Goal: Information Seeking & Learning: Learn about a topic

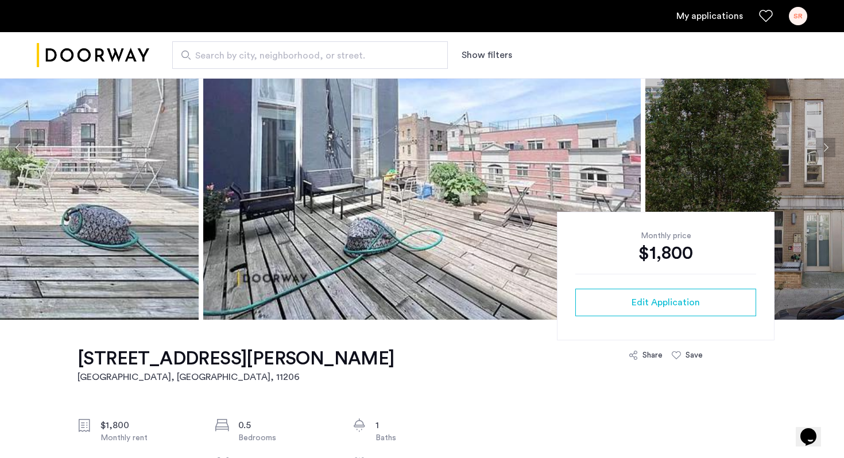
click at [825, 142] on button "Next apartment" at bounding box center [826, 148] width 20 height 20
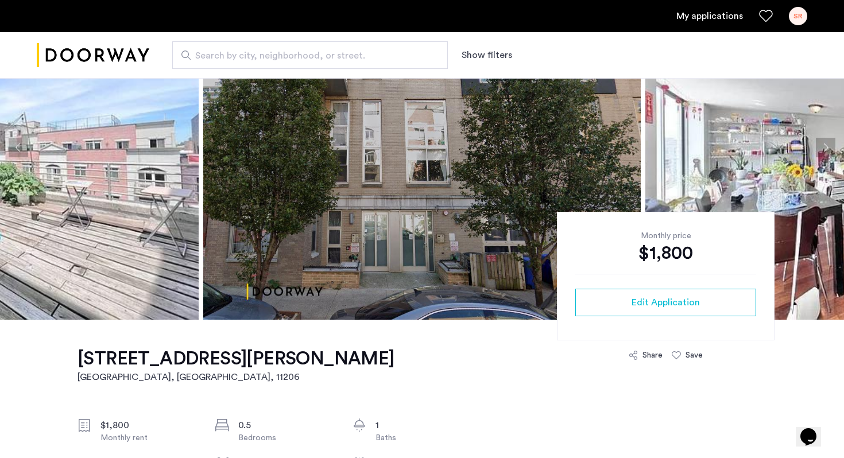
click at [825, 142] on button "Next apartment" at bounding box center [826, 148] width 20 height 20
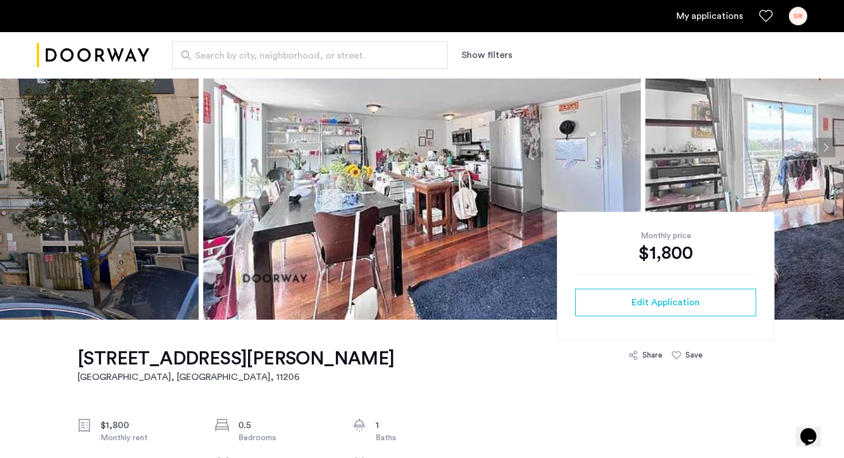
click at [825, 142] on button "Next apartment" at bounding box center [826, 148] width 20 height 20
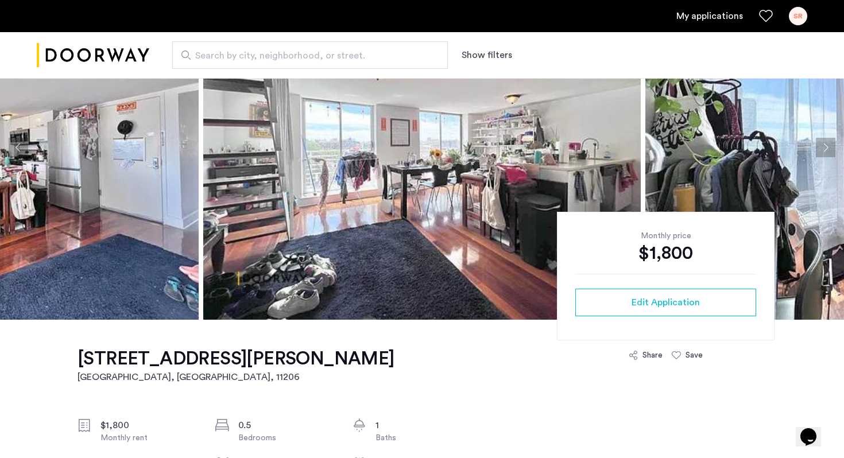
click at [825, 142] on button "Next apartment" at bounding box center [826, 148] width 20 height 20
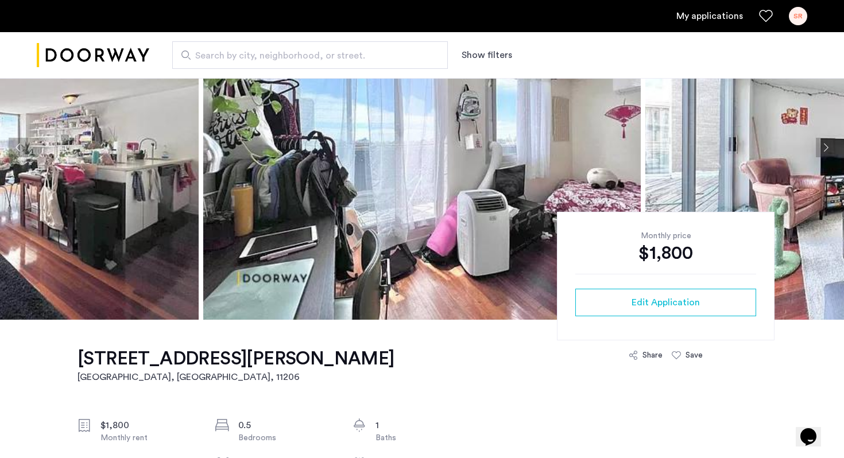
click at [825, 142] on button "Next apartment" at bounding box center [826, 148] width 20 height 20
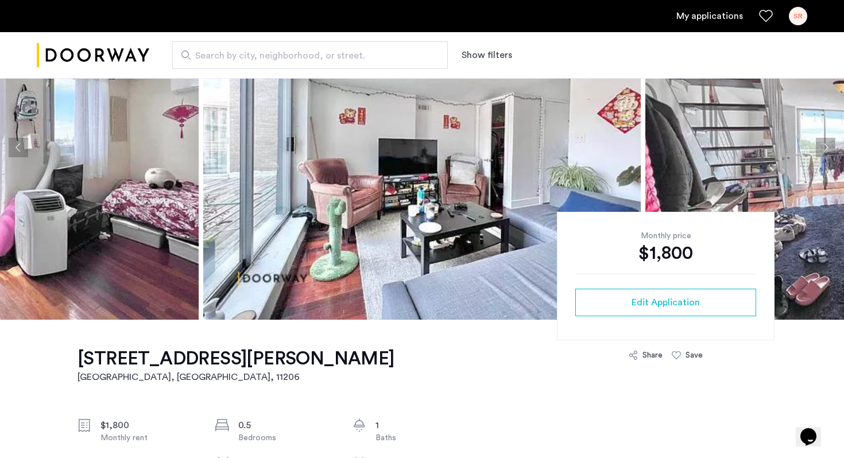
click at [825, 142] on button "Next apartment" at bounding box center [826, 148] width 20 height 20
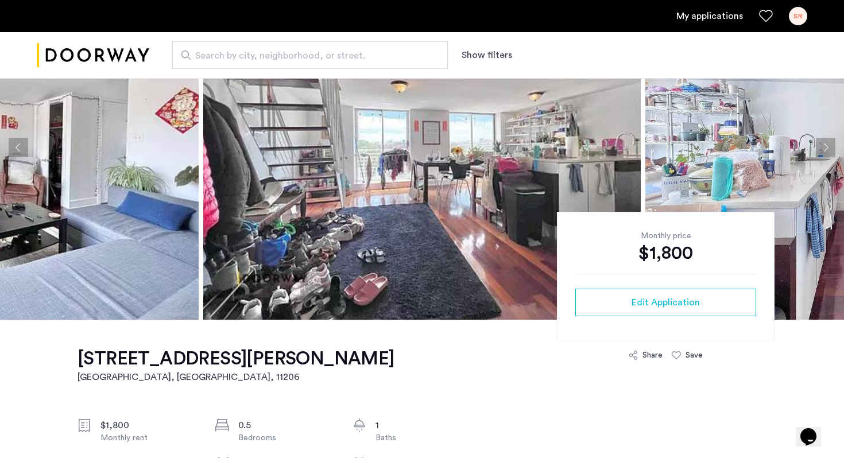
click at [825, 142] on button "Next apartment" at bounding box center [826, 148] width 20 height 20
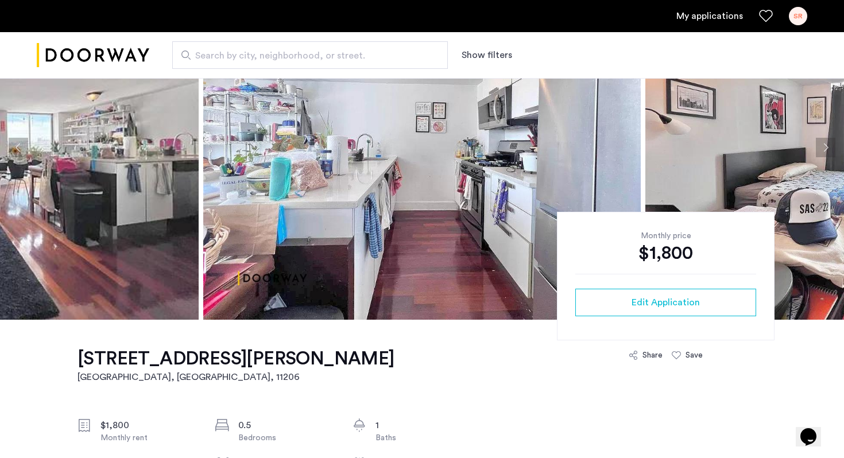
click at [825, 142] on button "Next apartment" at bounding box center [826, 148] width 20 height 20
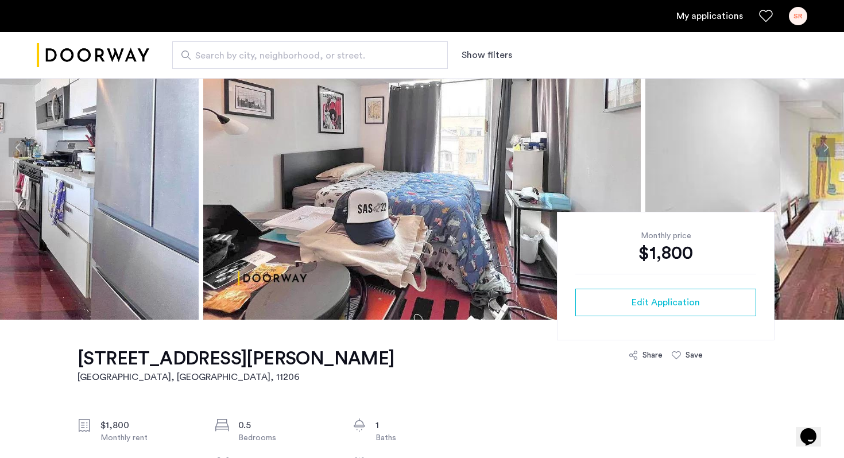
click at [825, 142] on button "Next apartment" at bounding box center [826, 148] width 20 height 20
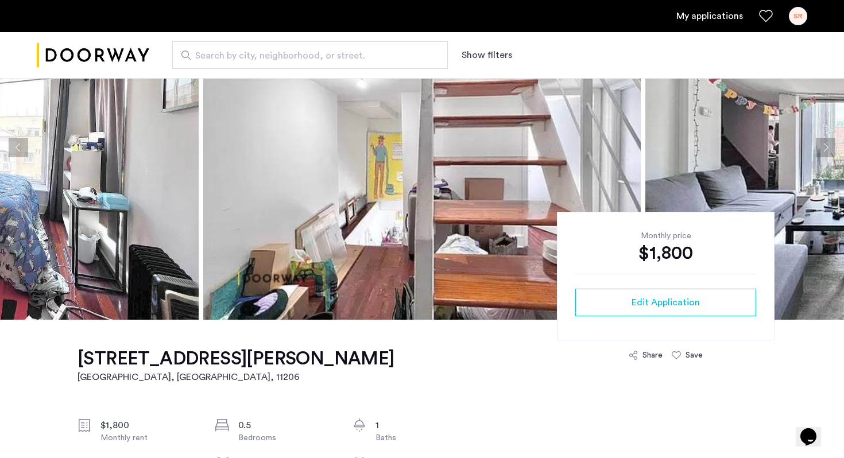
click at [825, 142] on button "Next apartment" at bounding box center [826, 148] width 20 height 20
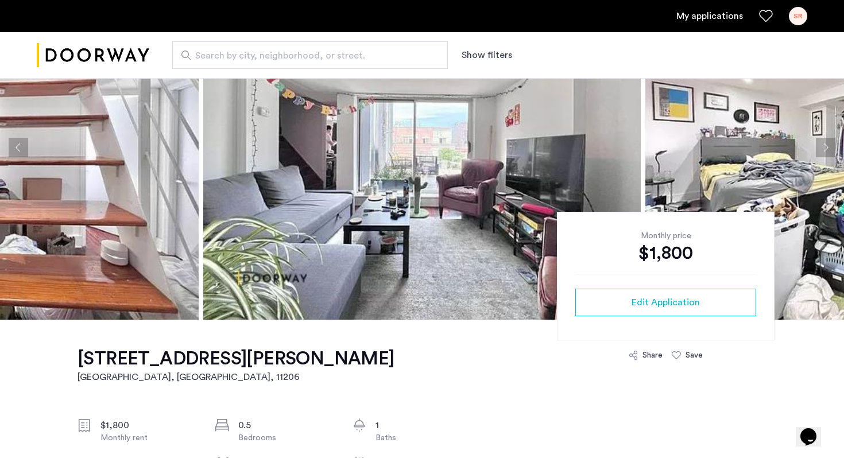
click at [825, 142] on button "Next apartment" at bounding box center [826, 148] width 20 height 20
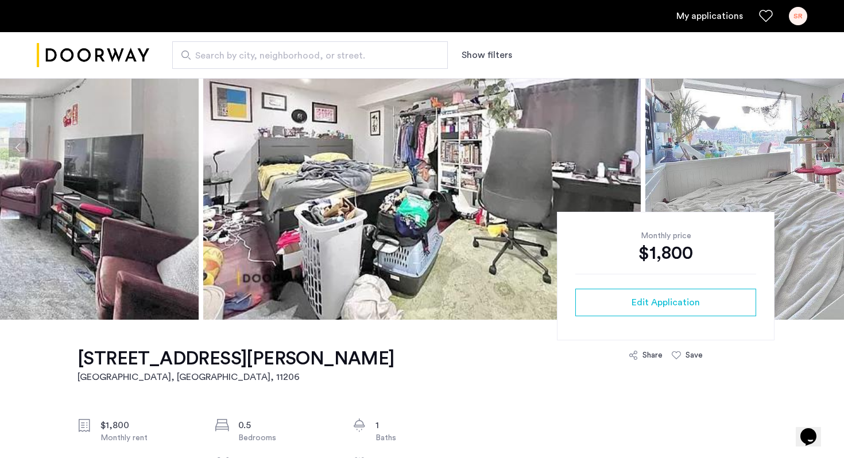
click at [825, 142] on button "Next apartment" at bounding box center [826, 148] width 20 height 20
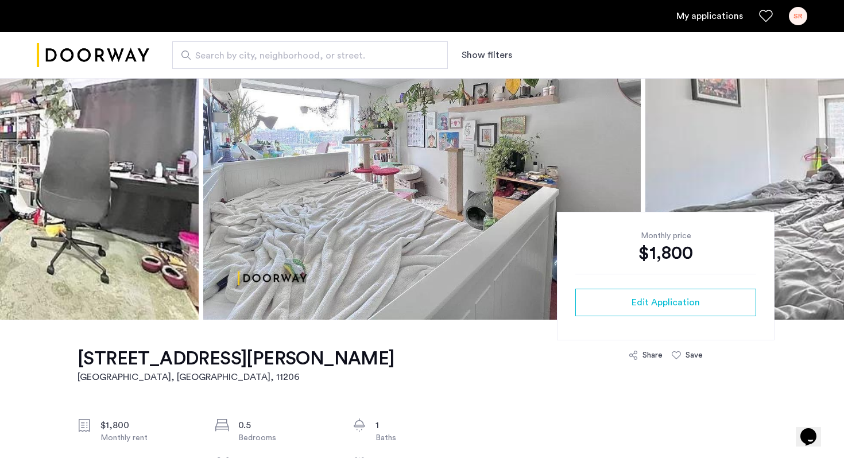
click at [825, 143] on button "Next apartment" at bounding box center [826, 148] width 20 height 20
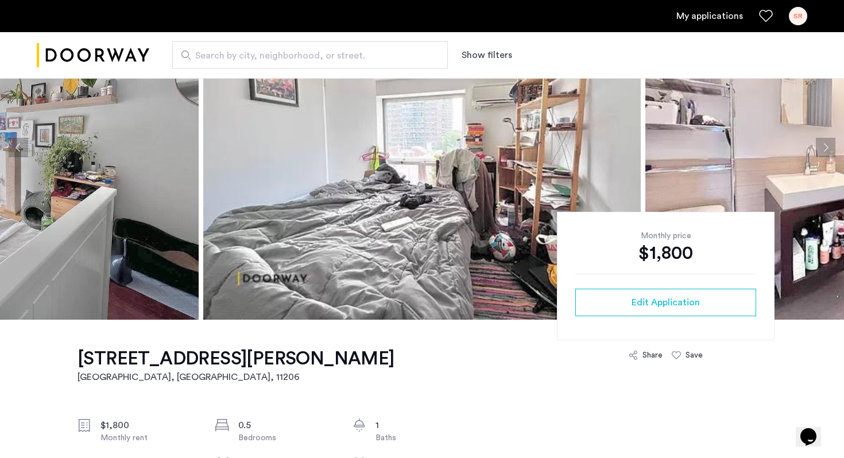
click at [825, 143] on button "Next apartment" at bounding box center [826, 148] width 20 height 20
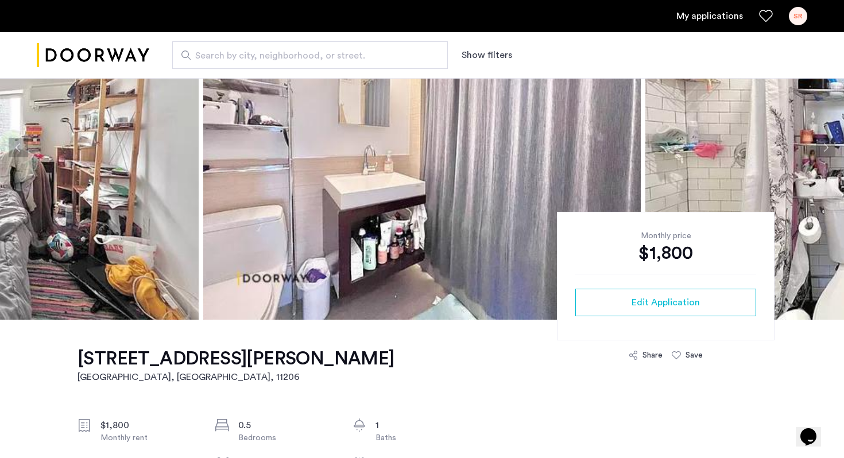
click at [825, 143] on button "Next apartment" at bounding box center [826, 148] width 20 height 20
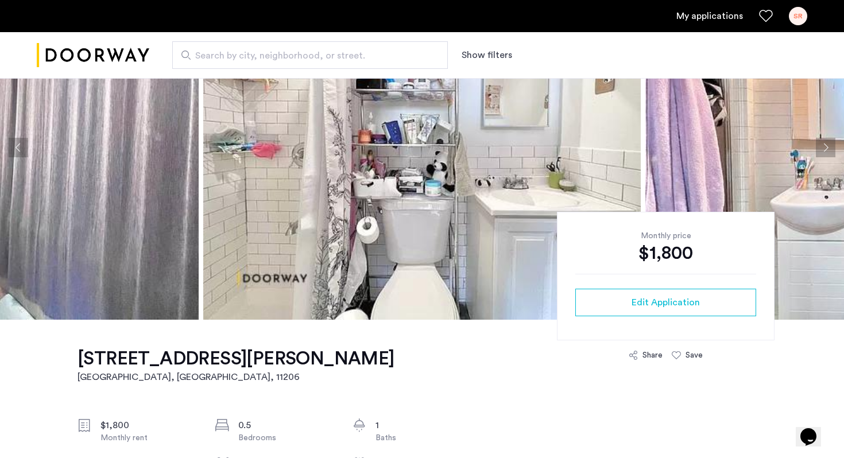
click at [825, 143] on button "Next apartment" at bounding box center [826, 148] width 20 height 20
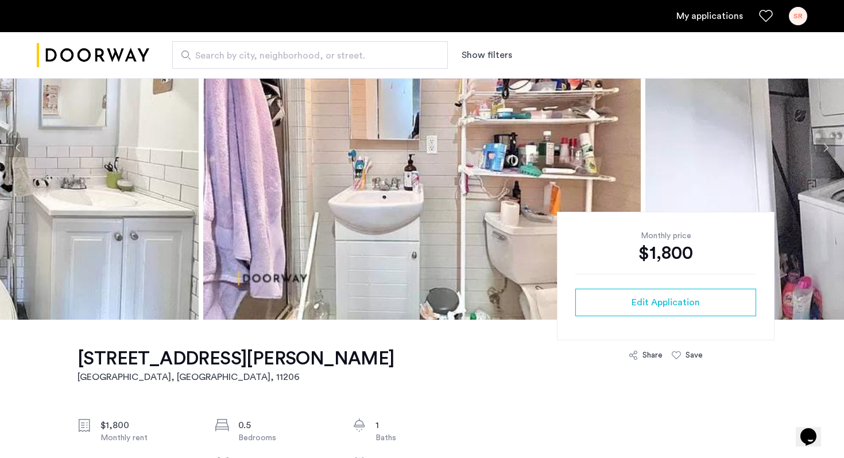
click at [825, 143] on button "Next apartment" at bounding box center [826, 148] width 20 height 20
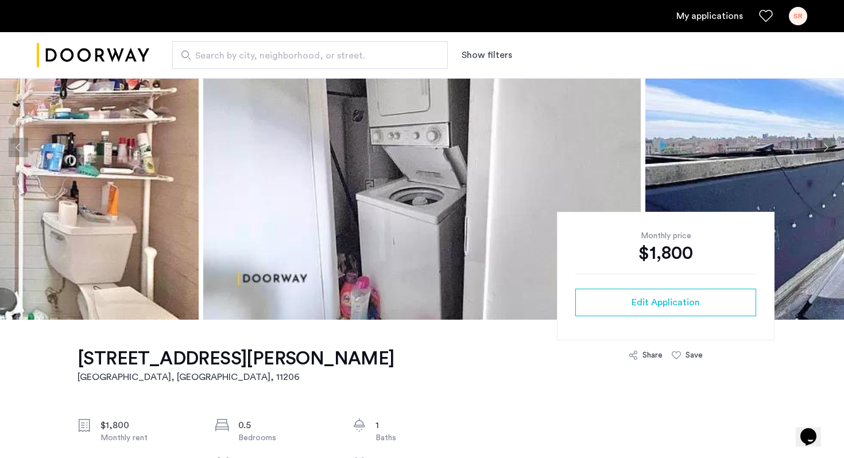
click at [825, 143] on button "Next apartment" at bounding box center [826, 148] width 20 height 20
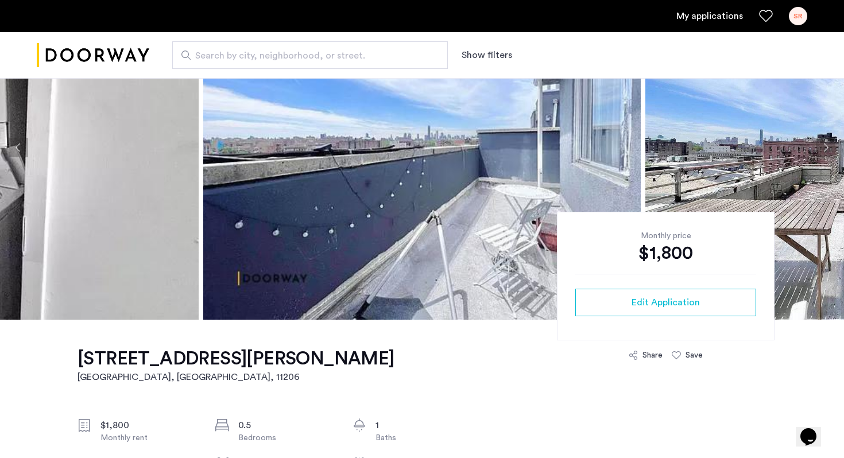
click at [825, 143] on button "Next apartment" at bounding box center [826, 148] width 20 height 20
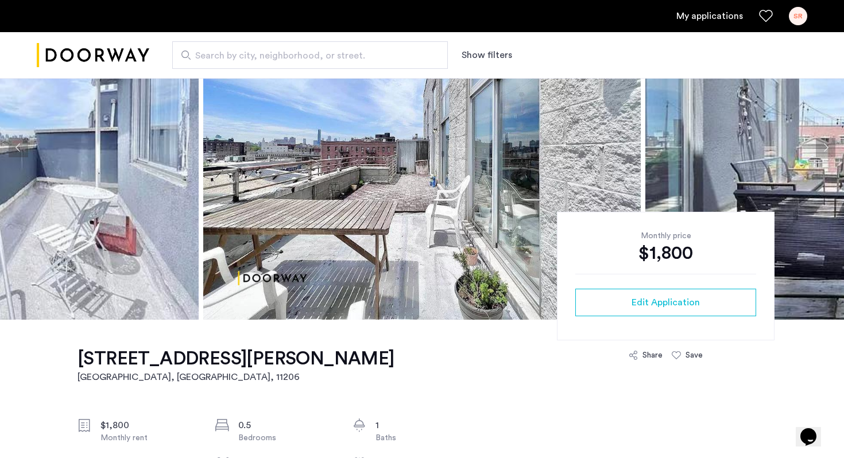
click at [825, 143] on button "Next apartment" at bounding box center [826, 148] width 20 height 20
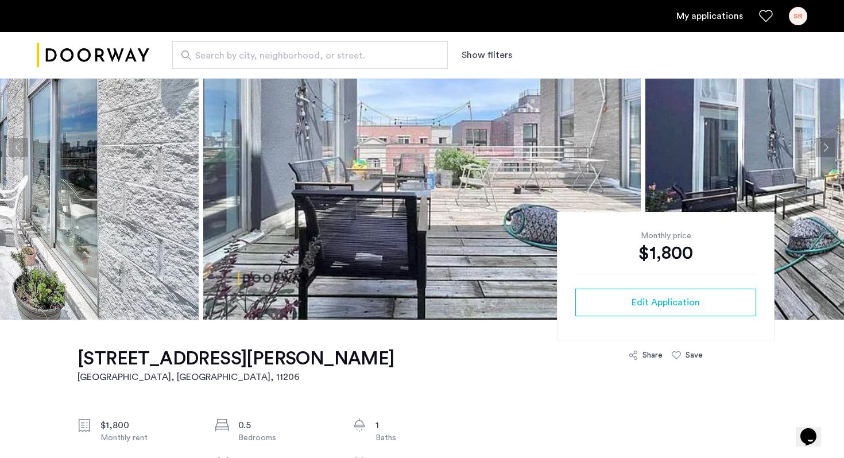
click at [825, 144] on button "Next apartment" at bounding box center [826, 148] width 20 height 20
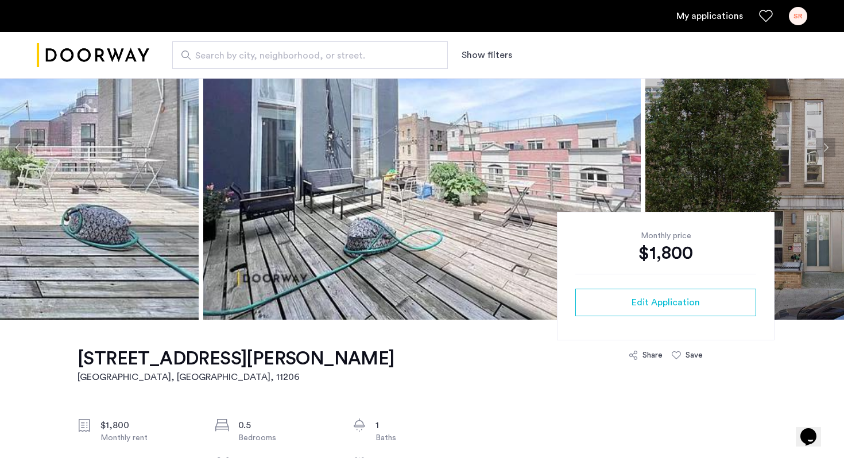
click at [826, 145] on button "Next apartment" at bounding box center [826, 148] width 20 height 20
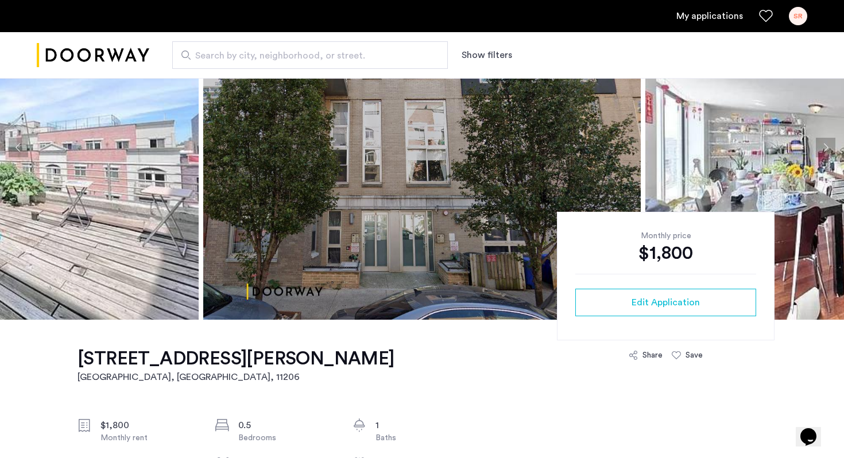
click at [826, 145] on button "Next apartment" at bounding box center [826, 148] width 20 height 20
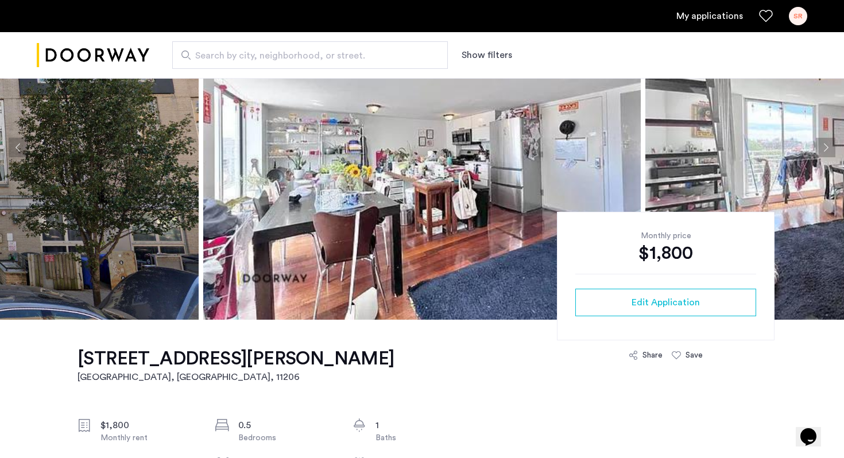
click at [826, 145] on button "Next apartment" at bounding box center [826, 148] width 20 height 20
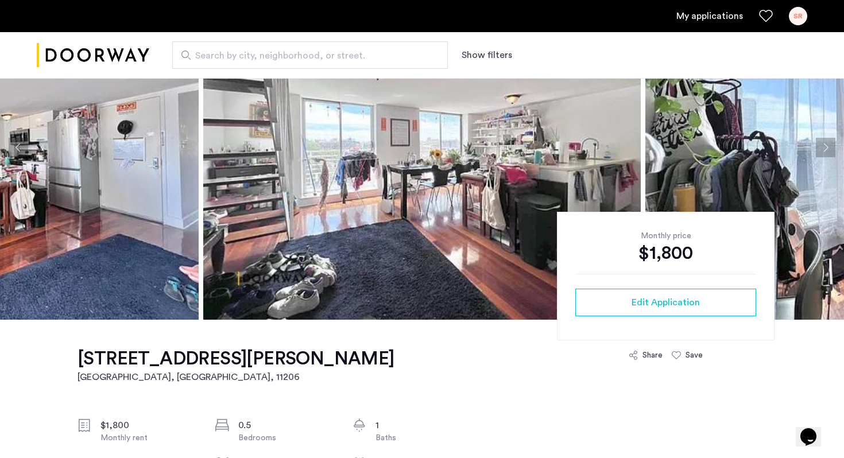
click at [826, 145] on button "Next apartment" at bounding box center [826, 148] width 20 height 20
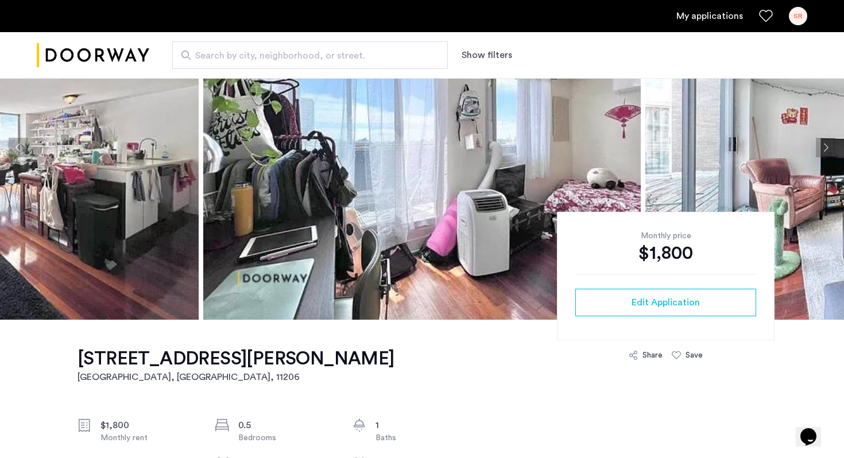
click at [826, 145] on button "Next apartment" at bounding box center [826, 148] width 20 height 20
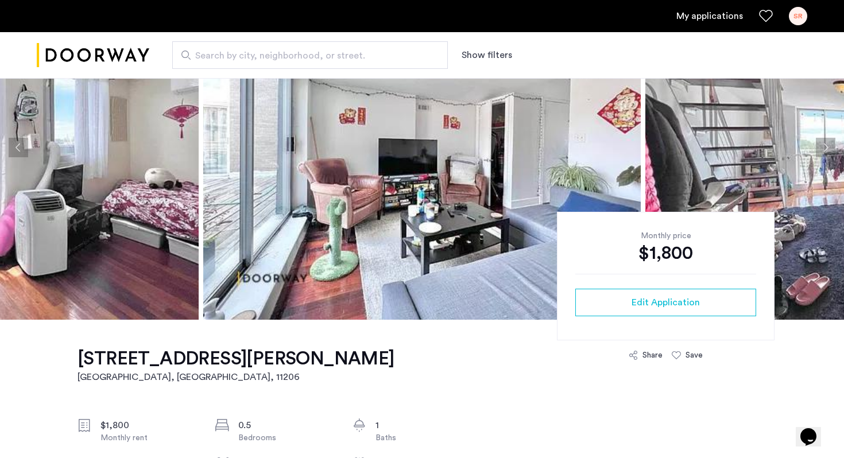
click at [826, 145] on button "Next apartment" at bounding box center [826, 148] width 20 height 20
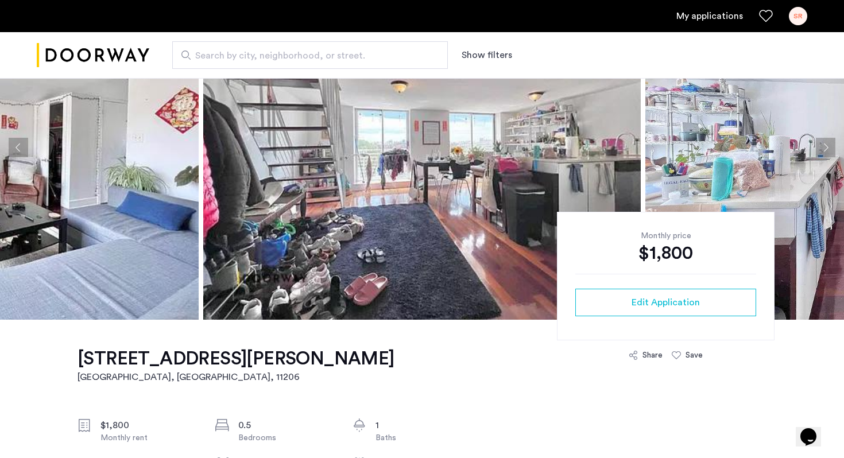
click at [826, 145] on button "Next apartment" at bounding box center [826, 148] width 20 height 20
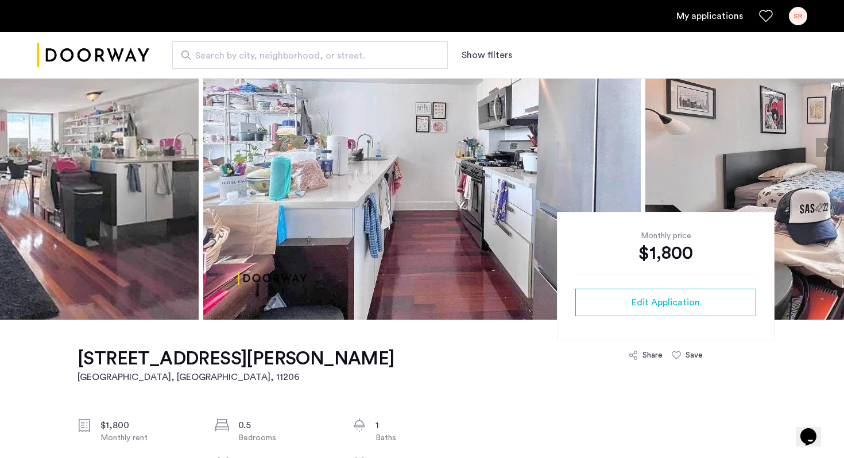
click at [826, 145] on button "Next apartment" at bounding box center [826, 148] width 20 height 20
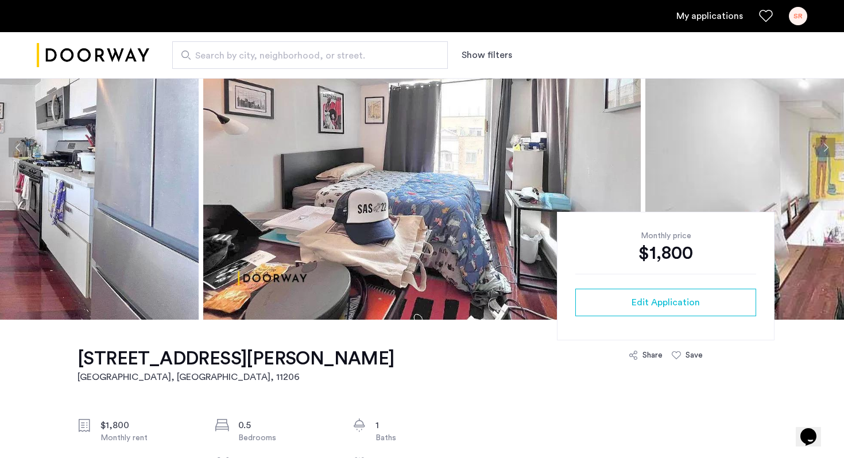
click at [827, 145] on button "Next apartment" at bounding box center [826, 148] width 20 height 20
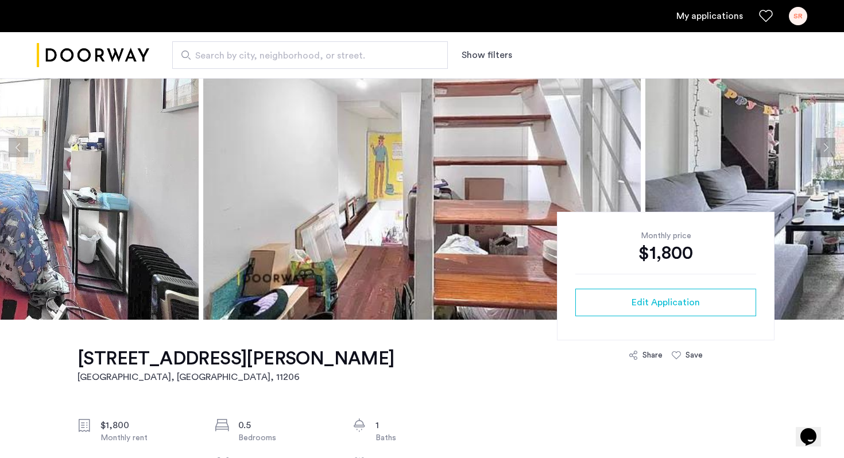
click at [827, 145] on button "Next apartment" at bounding box center [826, 148] width 20 height 20
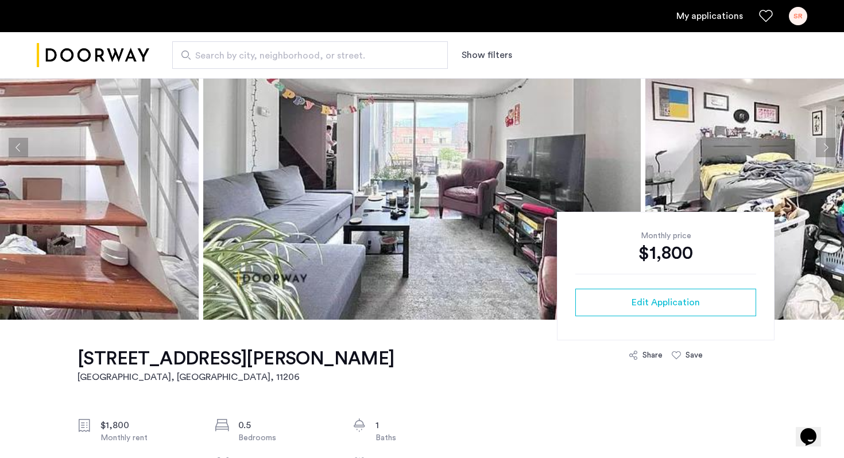
click at [827, 145] on button "Next apartment" at bounding box center [826, 148] width 20 height 20
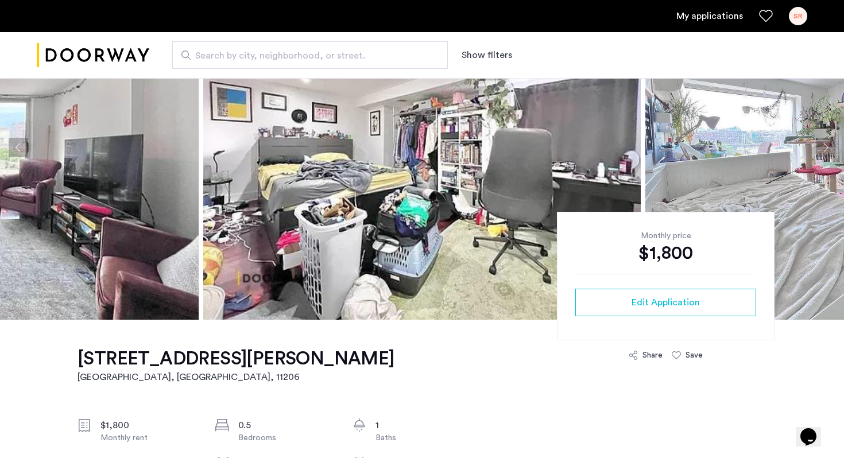
click at [827, 145] on button "Next apartment" at bounding box center [826, 148] width 20 height 20
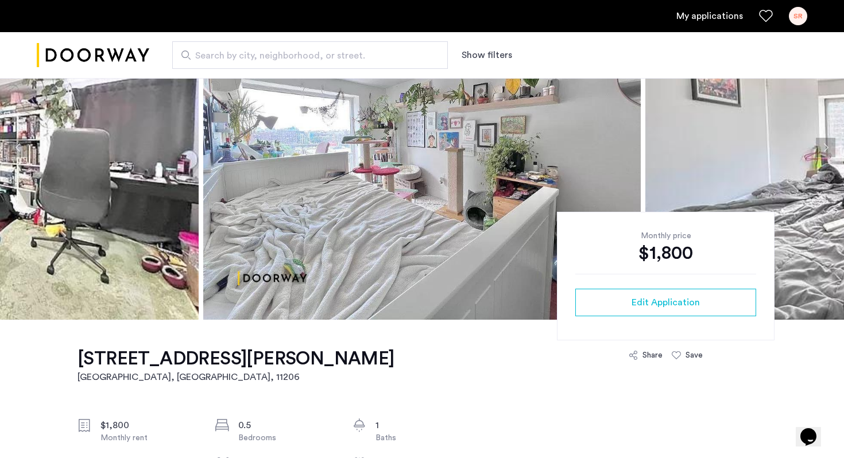
click at [827, 145] on button "Next apartment" at bounding box center [826, 148] width 20 height 20
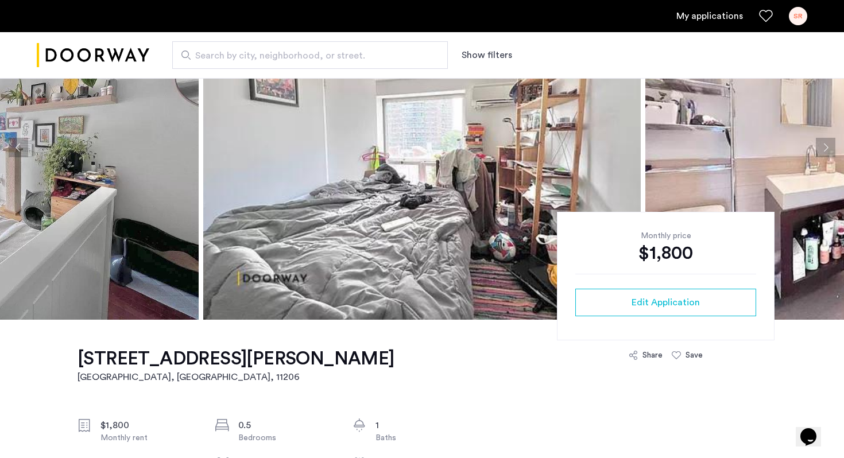
click at [827, 145] on button "Next apartment" at bounding box center [826, 148] width 20 height 20
